Goal: Feedback & Contribution: Submit feedback/report problem

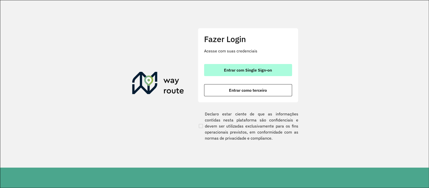
click at [260, 74] on button "Entrar com Single Sign-on" at bounding box center [248, 70] width 88 height 12
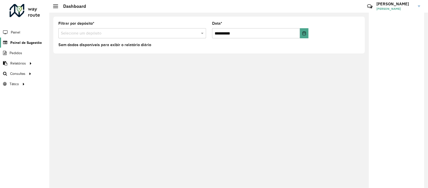
click at [21, 44] on span "Painel de Sugestão" at bounding box center [25, 42] width 31 height 5
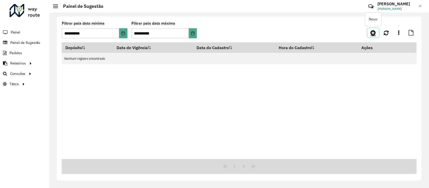
click at [372, 31] on icon at bounding box center [373, 33] width 5 height 6
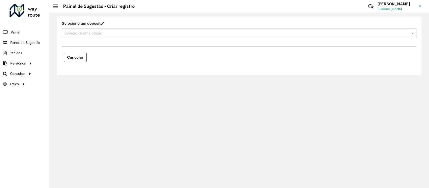
click at [95, 36] on div "Selecione uma opção" at bounding box center [239, 33] width 355 height 10
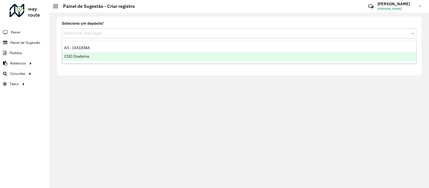
click at [84, 56] on span "CDD Diadema" at bounding box center [76, 56] width 25 height 4
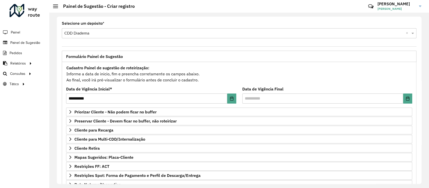
scroll to position [62, 0]
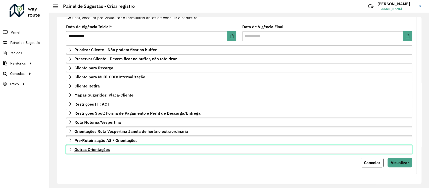
click at [79, 152] on link "Outras Orientações" at bounding box center [239, 149] width 346 height 9
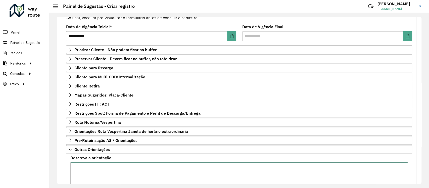
click at [93, 166] on textarea "Descreva a orientação" at bounding box center [239, 183] width 338 height 43
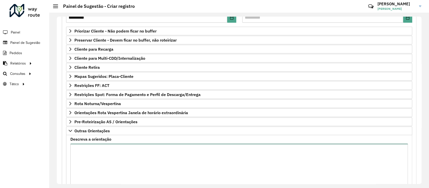
scroll to position [72, 0]
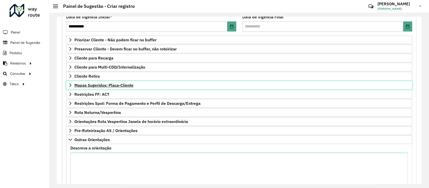
click at [72, 82] on link "Mapas Sugeridos: Placa-Cliente" at bounding box center [239, 85] width 346 height 9
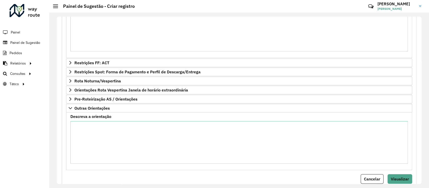
scroll to position [213, 0]
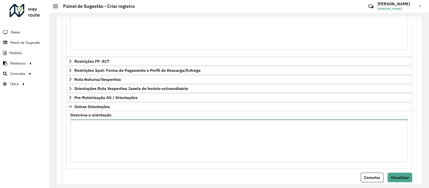
click at [90, 126] on textarea "Descreva a orientação" at bounding box center [239, 140] width 338 height 43
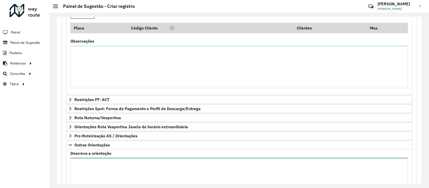
scroll to position [191, 0]
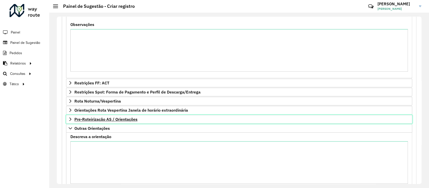
click at [88, 119] on span "Pre-Roteirização AS / Orientações" at bounding box center [105, 119] width 63 height 4
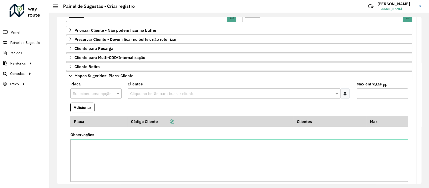
scroll to position [81, 0]
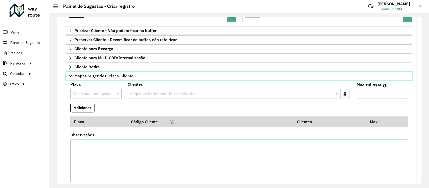
click at [69, 77] on icon at bounding box center [70, 76] width 4 height 4
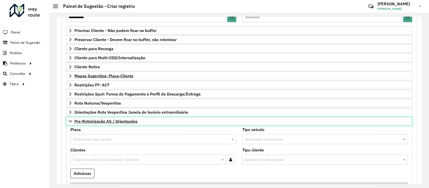
click at [70, 122] on link "Pre-Roteirização AS / Orientações" at bounding box center [239, 121] width 346 height 9
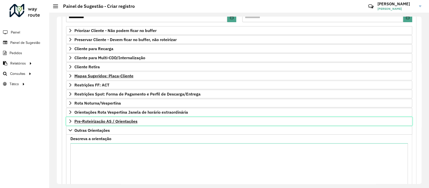
click at [70, 121] on icon at bounding box center [70, 121] width 4 height 4
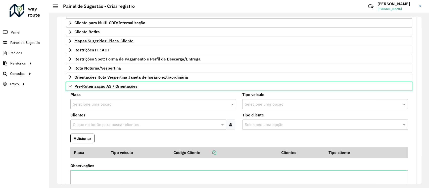
scroll to position [124, 0]
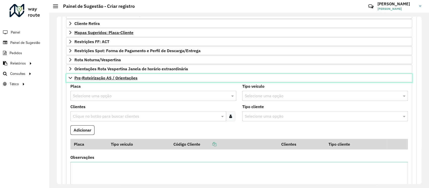
click at [103, 80] on link "Pre-Roteirização AS / Orientações" at bounding box center [239, 77] width 346 height 9
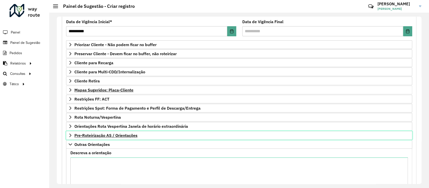
scroll to position [67, 0]
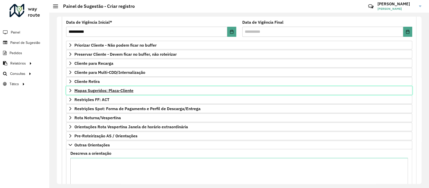
click at [81, 92] on span "Mapas Sugeridos: Placa-Cliente" at bounding box center [103, 90] width 59 height 4
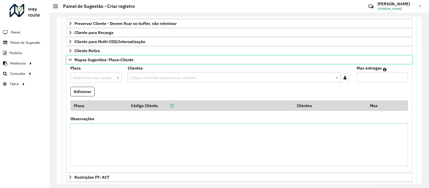
scroll to position [98, 0]
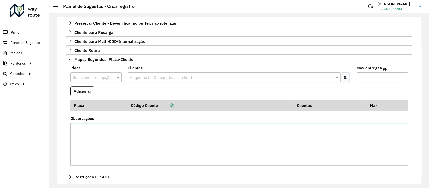
click at [101, 79] on input "text" at bounding box center [91, 77] width 36 height 6
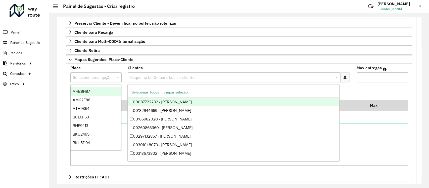
click at [152, 75] on input "text" at bounding box center [231, 77] width 205 height 6
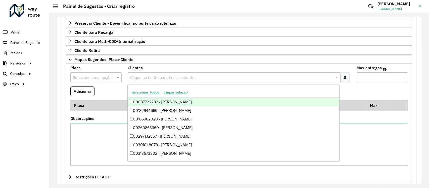
click at [371, 73] on input "Max entregas" at bounding box center [382, 77] width 51 height 10
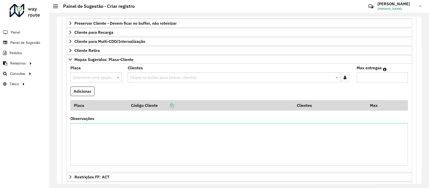
type input "*"
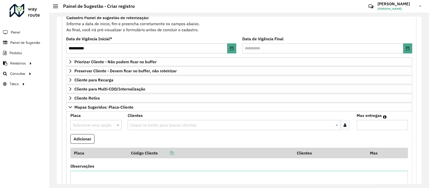
scroll to position [50, 0]
click at [130, 105] on span "Mapas Sugeridos: Placa-Cliente" at bounding box center [103, 107] width 59 height 4
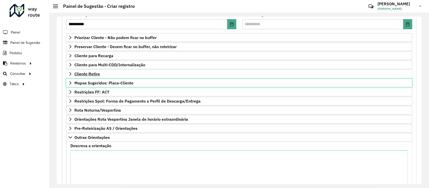
scroll to position [75, 0]
